Goal: Task Accomplishment & Management: Manage account settings

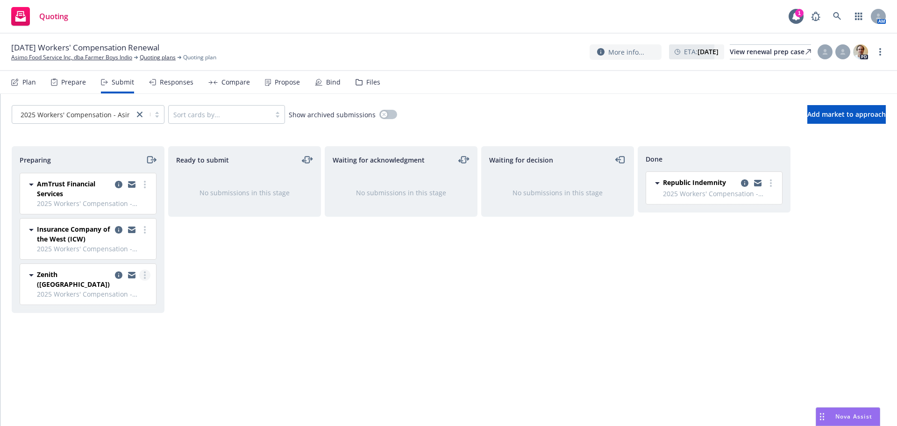
click at [146, 276] on link "more" at bounding box center [144, 275] width 11 height 11
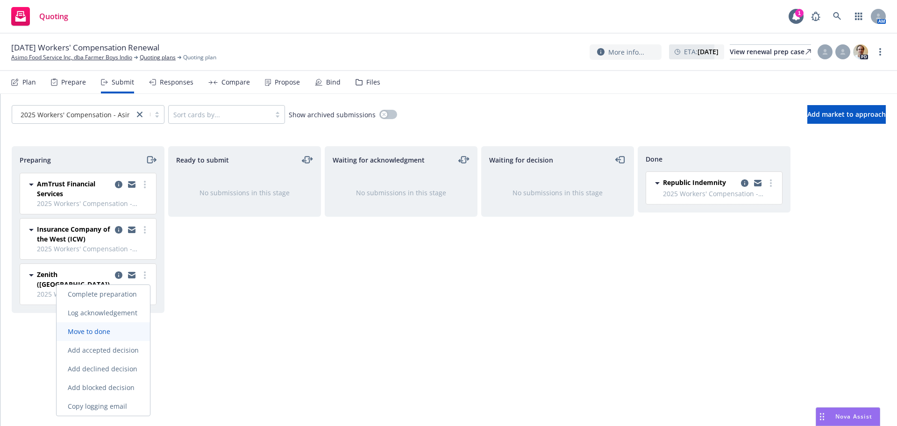
click at [117, 335] on span "Move to done" at bounding box center [89, 331] width 65 height 9
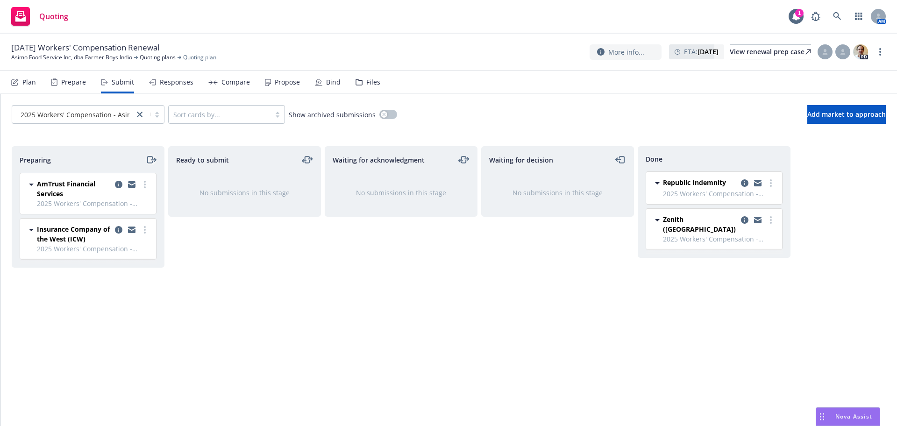
click at [152, 160] on icon "moveRight" at bounding box center [153, 160] width 5 height 0
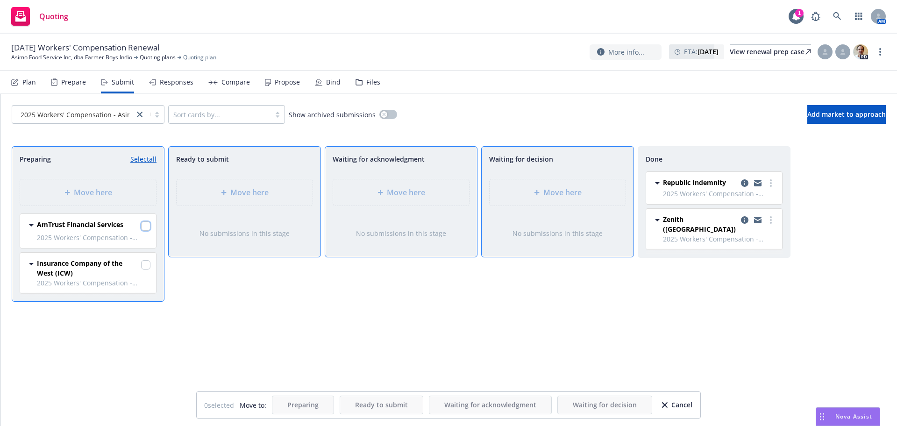
drag, startPoint x: 148, startPoint y: 225, endPoint x: 151, endPoint y: 261, distance: 36.6
click at [147, 225] on input "checkbox" at bounding box center [145, 225] width 9 height 9
checkbox input "true"
click at [144, 264] on input "checkbox" at bounding box center [145, 264] width 9 height 9
checkbox input "true"
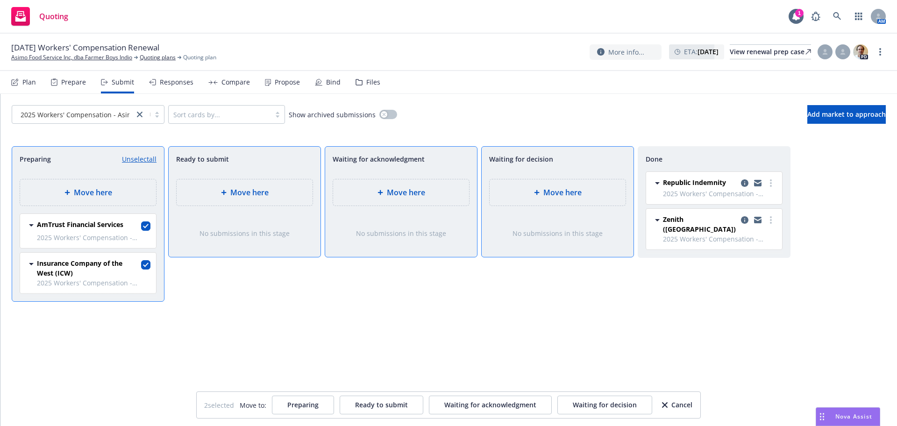
click at [369, 190] on div "Move here" at bounding box center [401, 192] width 121 height 11
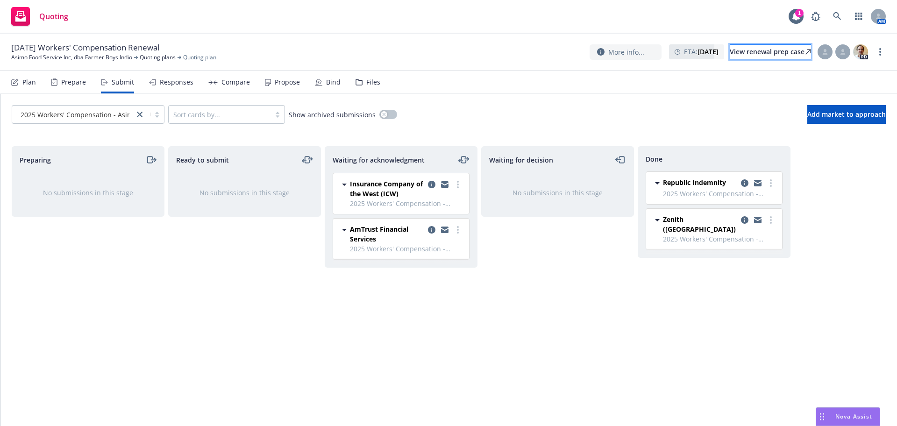
click at [730, 55] on div "View renewal prep case" at bounding box center [770, 52] width 81 height 14
click at [841, 12] on icon at bounding box center [837, 16] width 8 height 8
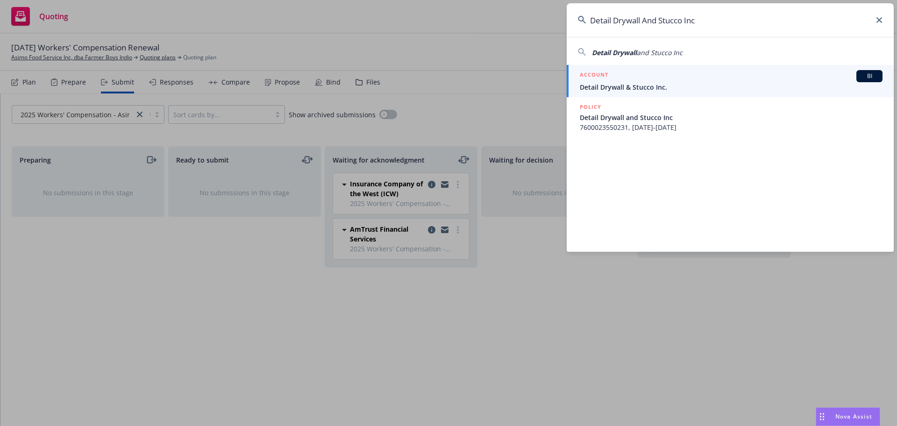
type input "Detail Drywall And Stucco Inc"
click at [699, 74] on div "ACCOUNT BI" at bounding box center [731, 76] width 303 height 12
